Goal: Information Seeking & Learning: Find specific fact

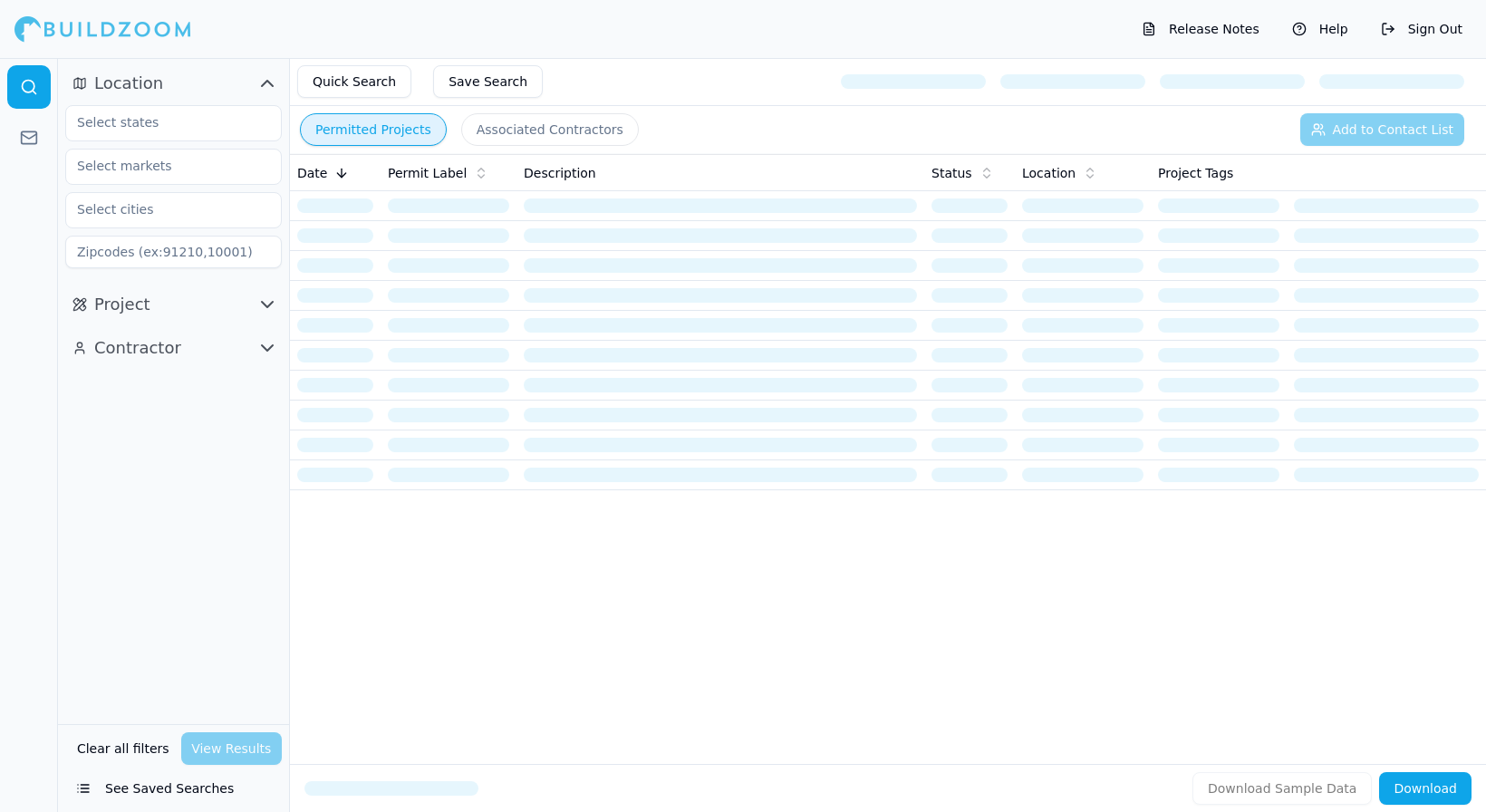
click at [577, 529] on div "Date Permit Label Description Status Location Project Tags" at bounding box center [888, 430] width 1196 height 552
click at [176, 79] on button "Location" at bounding box center [173, 83] width 217 height 29
click at [134, 129] on input "text" at bounding box center [162, 122] width 192 height 33
click at [140, 158] on div "[US_STATE]" at bounding box center [173, 164] width 208 height 29
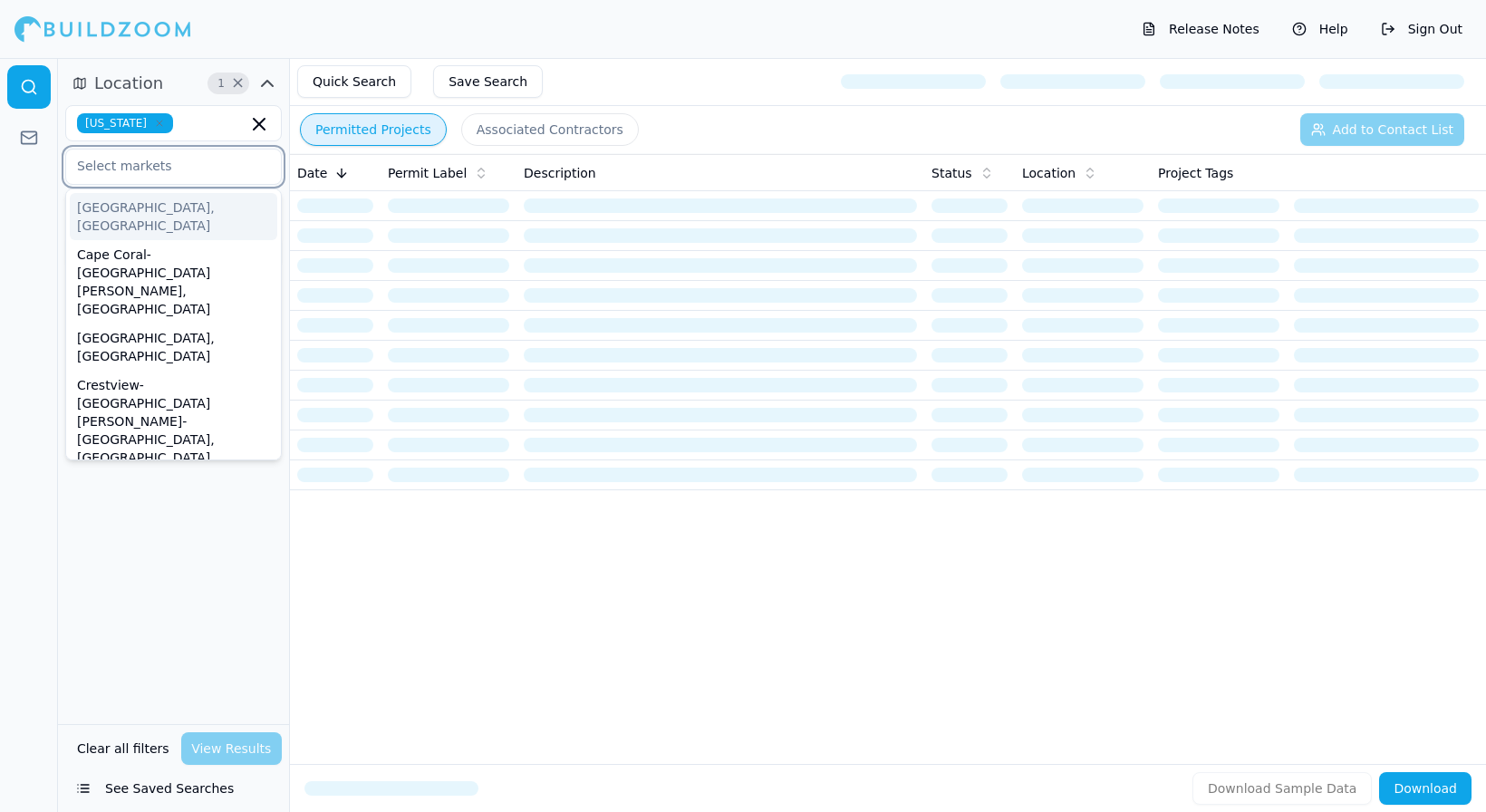
click at [144, 167] on input "text" at bounding box center [162, 166] width 192 height 33
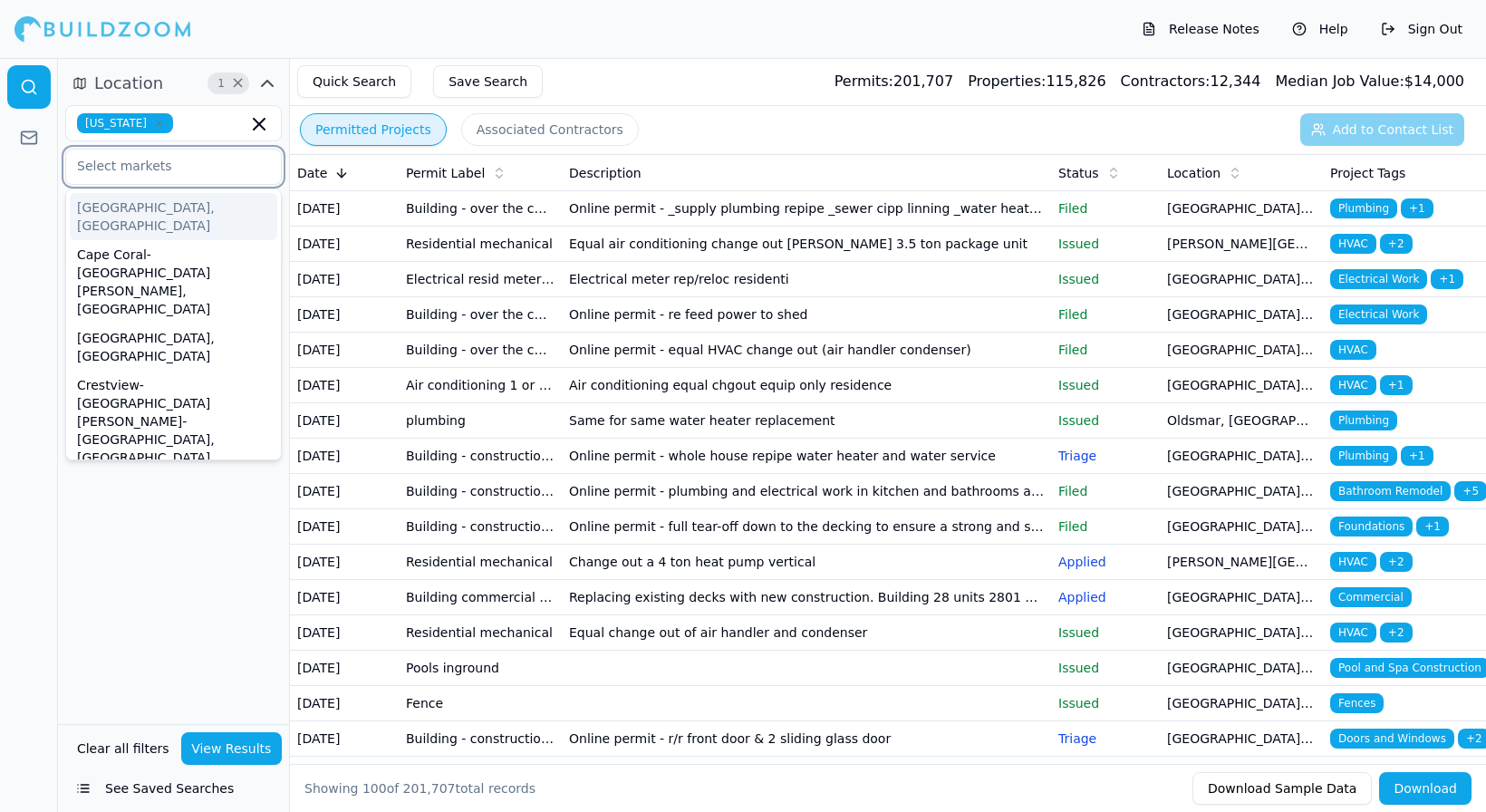
click at [144, 167] on input "text" at bounding box center [162, 166] width 192 height 33
click at [102, 580] on div "Location 1 × [US_STATE] [GEOGRAPHIC_DATA], [GEOGRAPHIC_DATA] [GEOGRAPHIC_DATA]-…" at bounding box center [173, 391] width 231 height 666
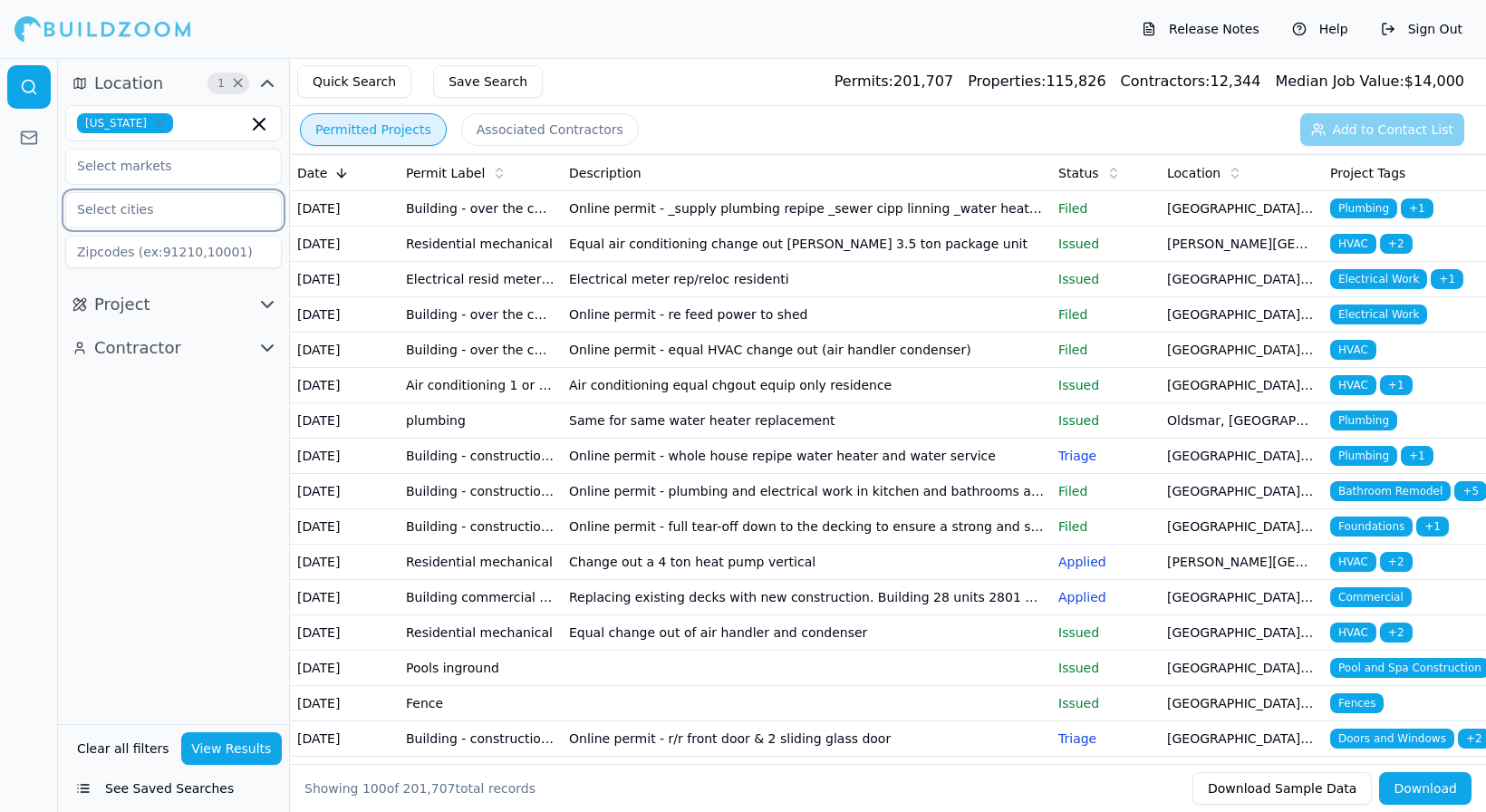
click at [135, 209] on input "text" at bounding box center [162, 209] width 192 height 33
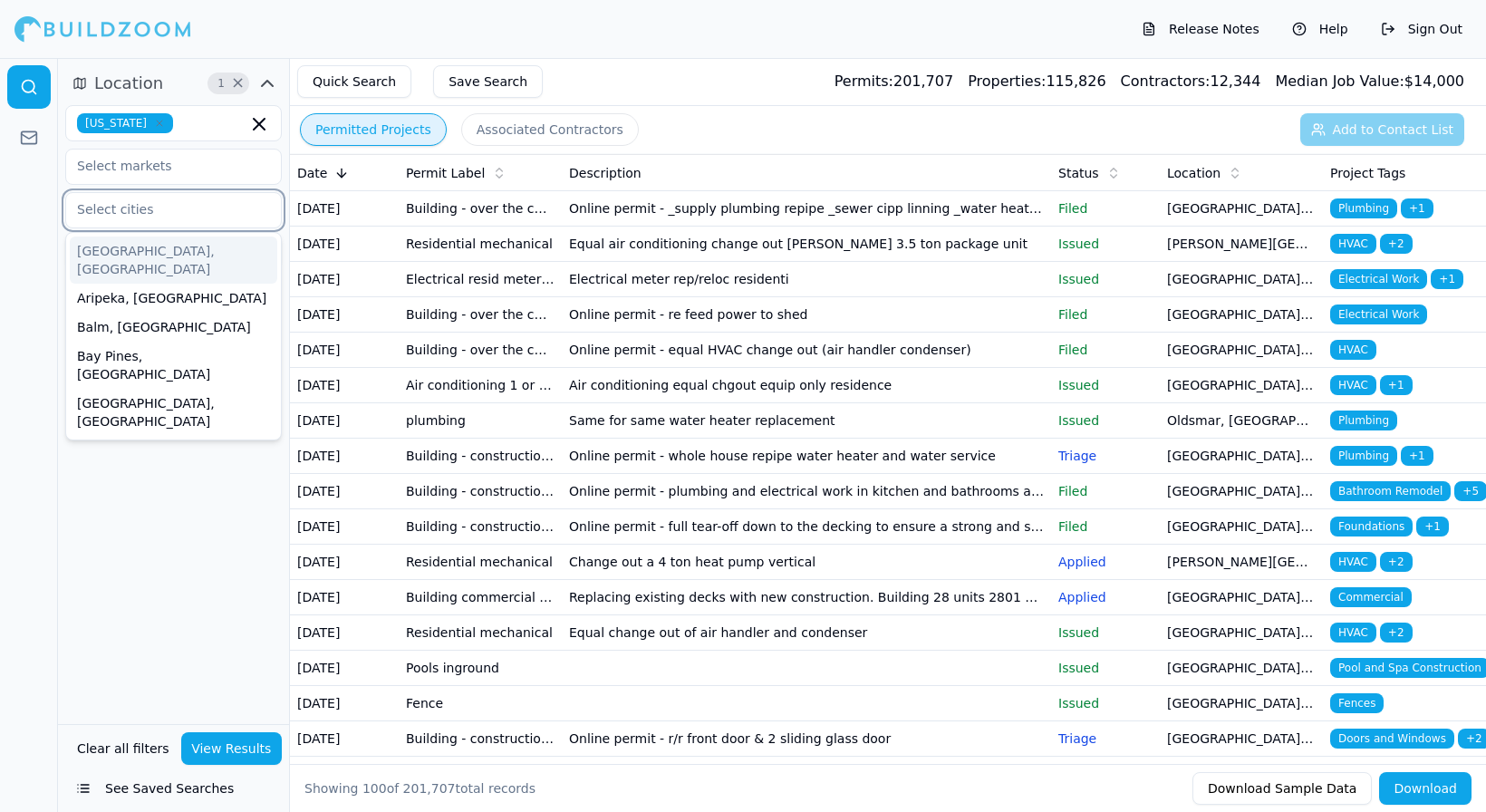
click at [135, 209] on input "text" at bounding box center [162, 209] width 192 height 33
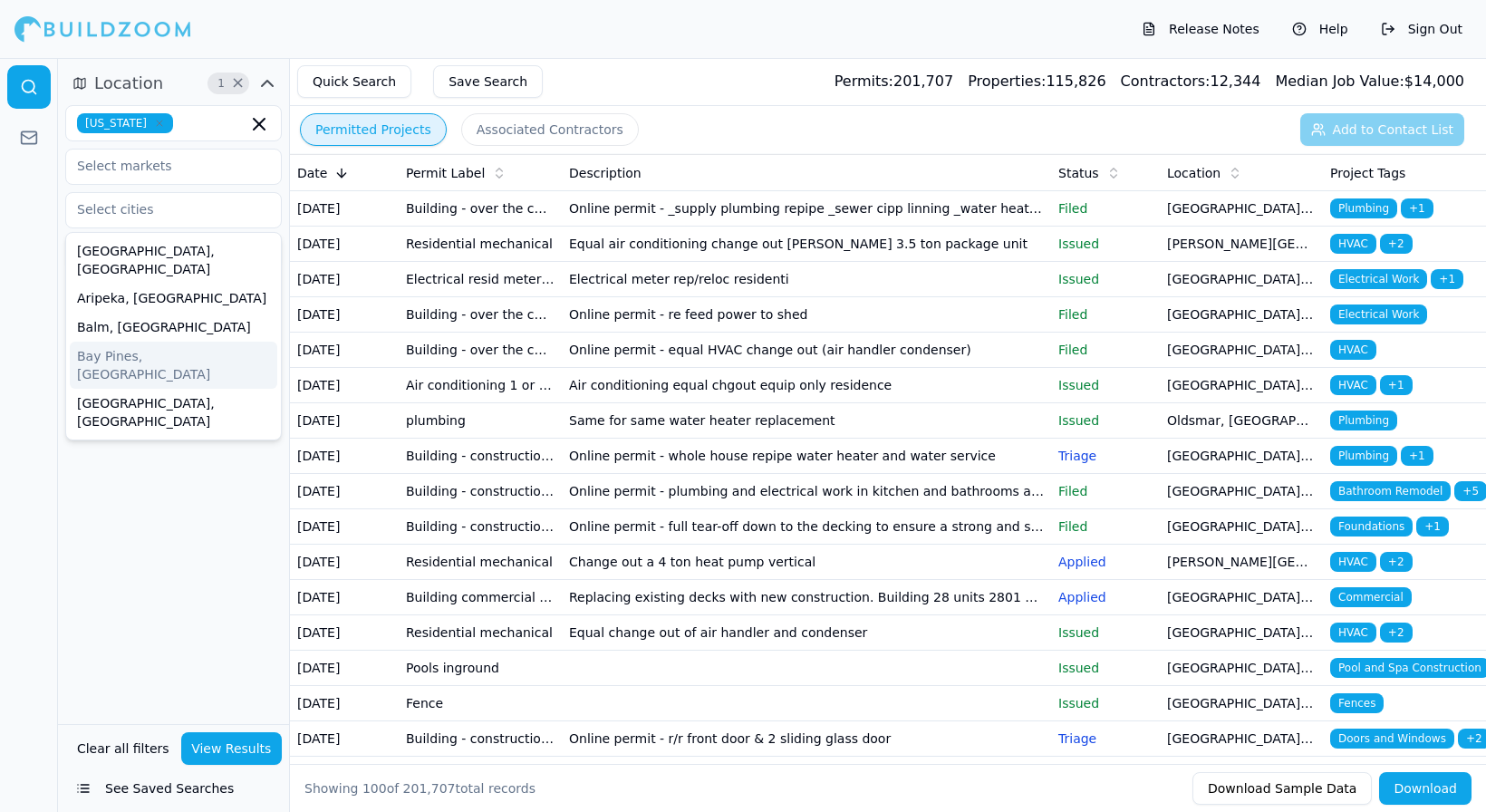
click at [180, 468] on div "Location 1 × [US_STATE][GEOGRAPHIC_DATA], [GEOGRAPHIC_DATA] [GEOGRAPHIC_DATA], …" at bounding box center [173, 391] width 231 height 666
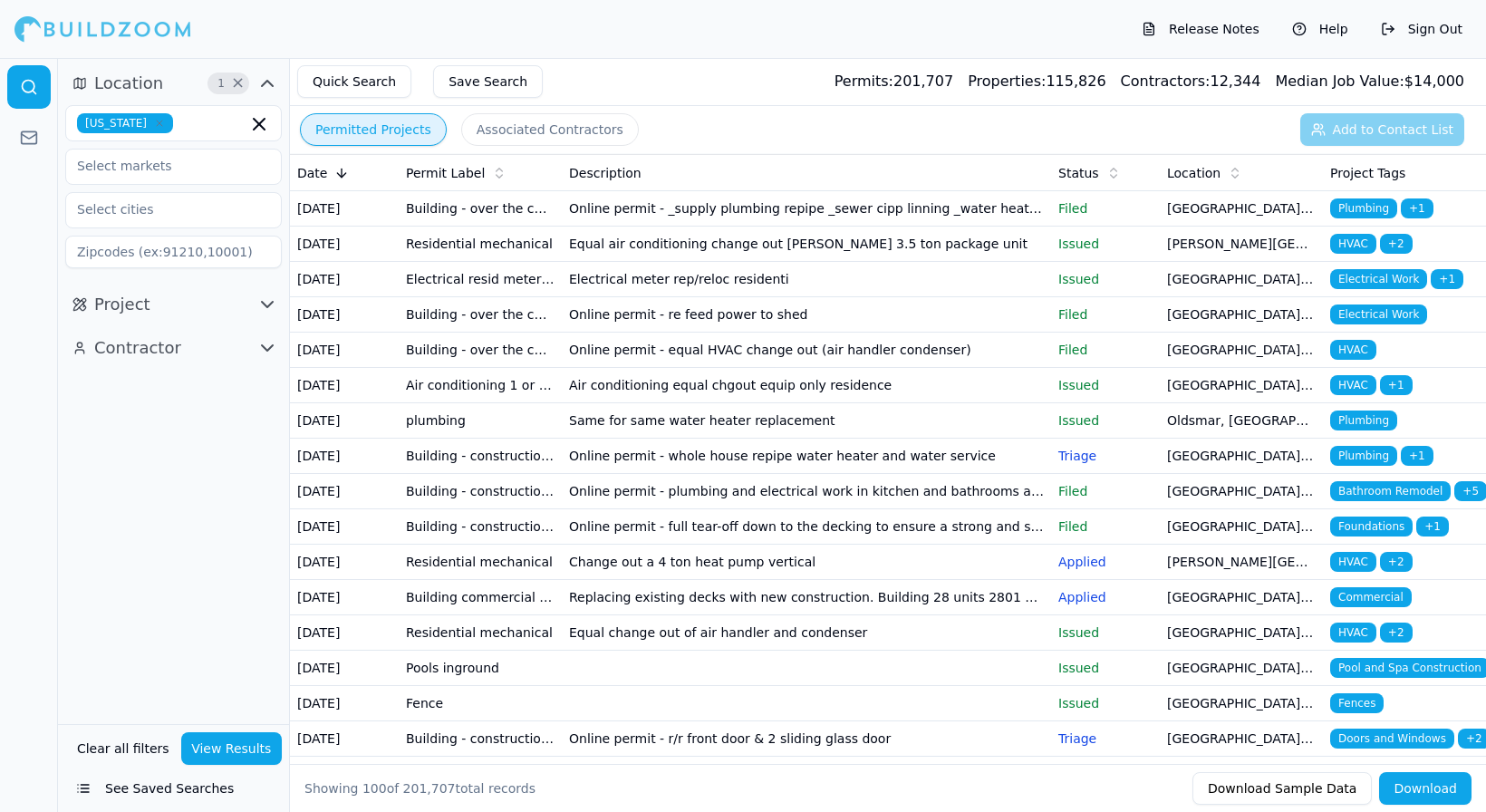
click at [355, 76] on button "Quick Search" at bounding box center [355, 81] width 114 height 33
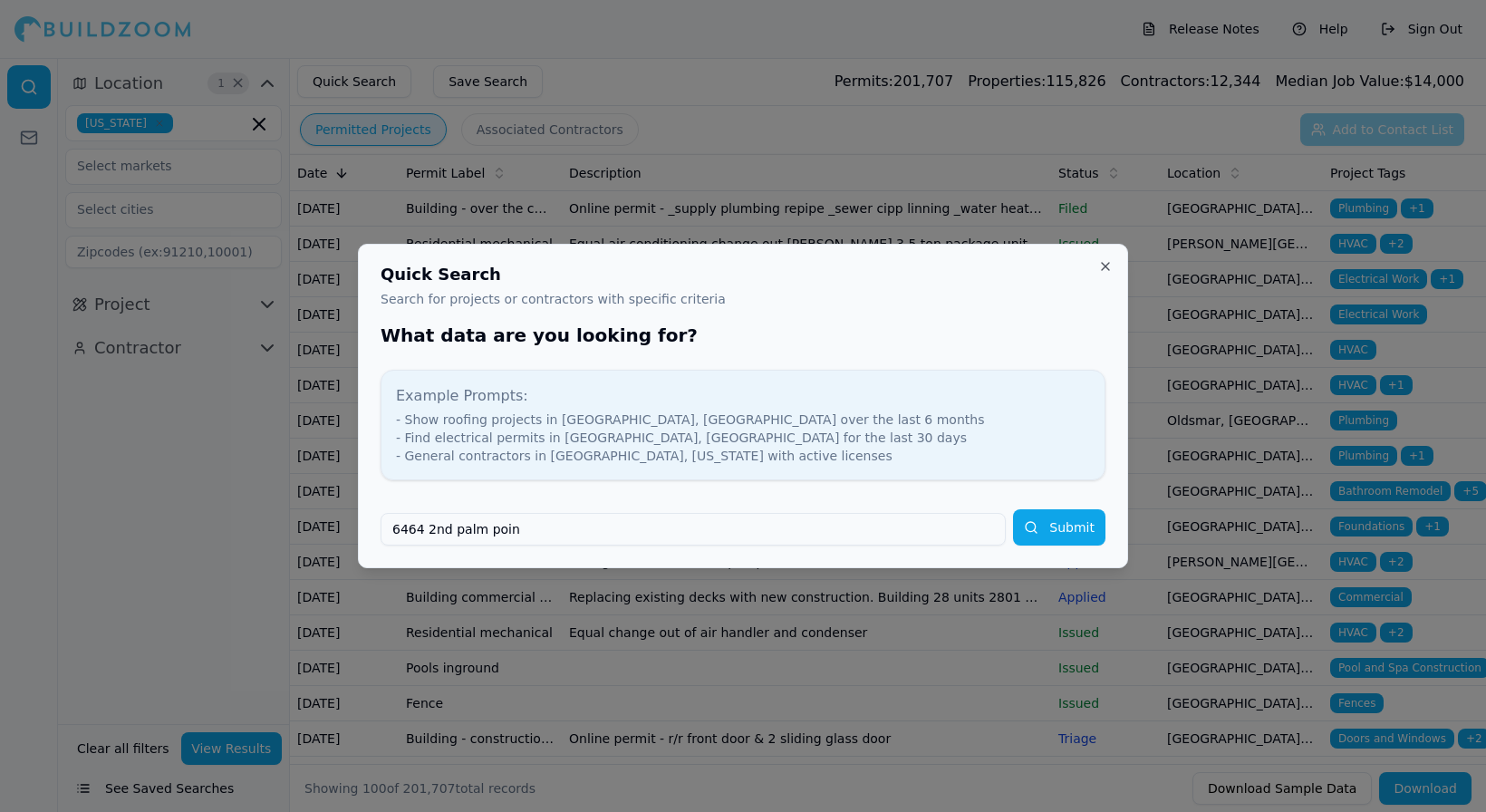
type input "6464 2nd palm poin"
click at [1046, 527] on button "Submit" at bounding box center [1059, 527] width 93 height 36
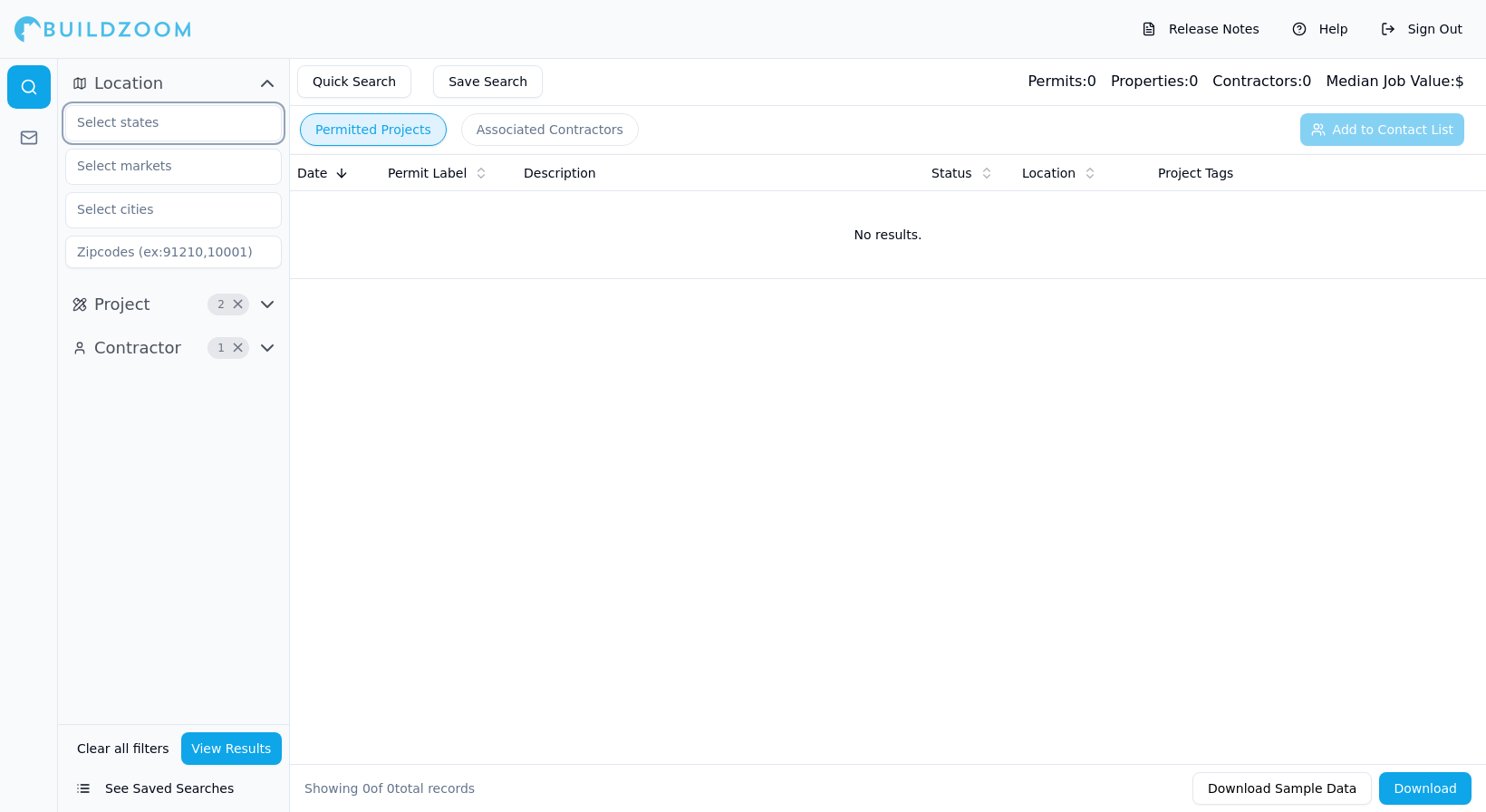
click at [151, 122] on input "text" at bounding box center [162, 122] width 192 height 33
click at [353, 80] on button "Quick Search" at bounding box center [355, 81] width 114 height 33
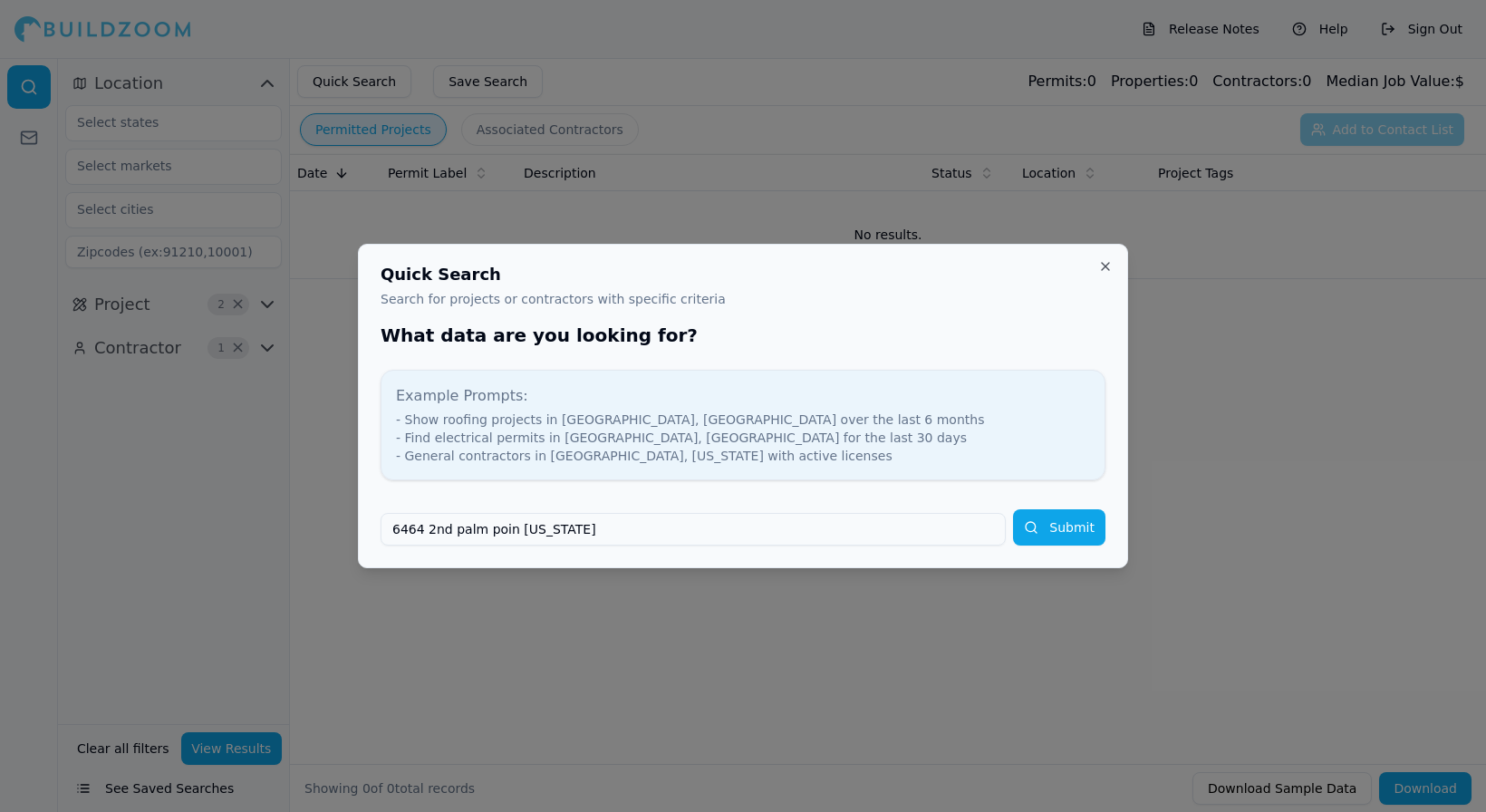
type input "6464 2nd palm poin [US_STATE]"
click at [1044, 519] on button "Submit" at bounding box center [1059, 527] width 93 height 36
